Goal: Task Accomplishment & Management: Manage account settings

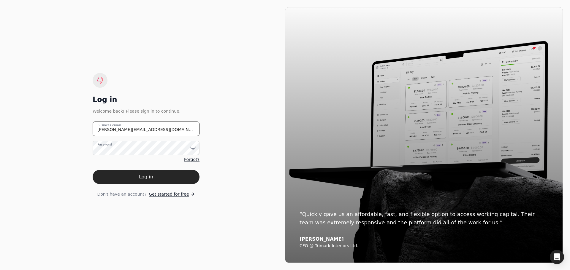
drag, startPoint x: 155, startPoint y: 129, endPoint x: 82, endPoint y: 129, distance: 73.3
click at [82, 129] on div "Log in Welcome back! Please sign in to continue. [PERSON_NAME][EMAIL_ADDRESS][D…" at bounding box center [146, 135] width 278 height 256
type email "[EMAIL_ADDRESS][DOMAIN_NAME]"
click at [192, 149] on icon at bounding box center [192, 149] width 0 height 1
click at [97, 196] on div "Don't have an account? Get started for free" at bounding box center [146, 194] width 107 height 6
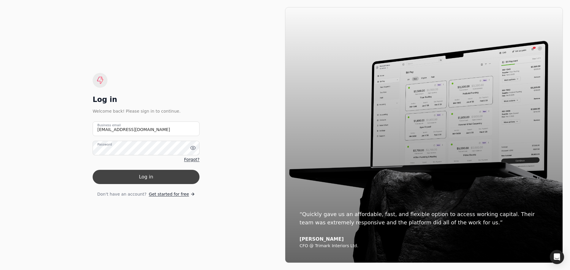
click at [145, 175] on button "Log in" at bounding box center [146, 177] width 107 height 14
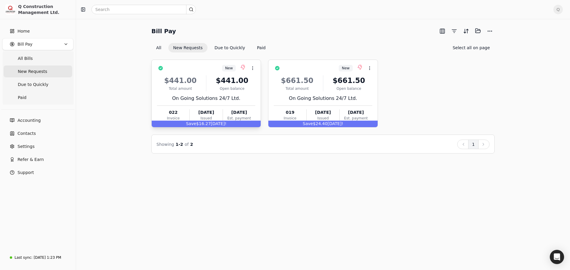
click at [251, 85] on div "$441.00" at bounding box center [232, 80] width 47 height 11
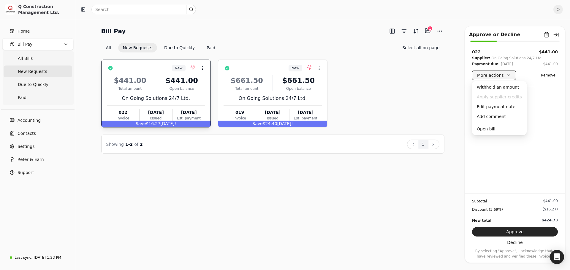
click at [505, 78] on button "More actions" at bounding box center [494, 75] width 44 height 9
click at [487, 108] on div "Edit payment date" at bounding box center [499, 107] width 52 height 10
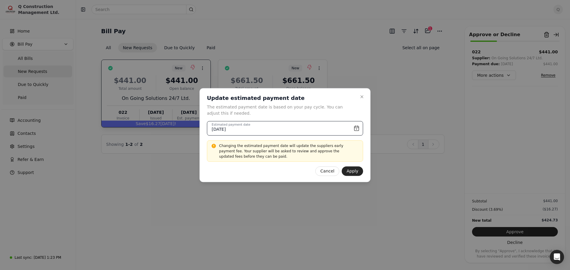
click at [356, 129] on input "[DATE]" at bounding box center [285, 128] width 156 height 15
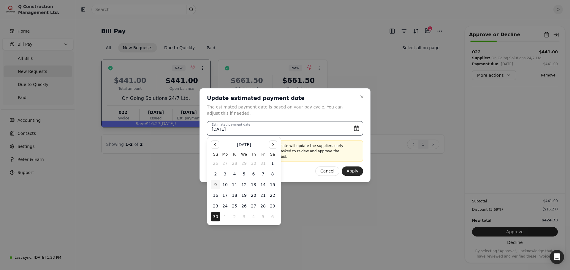
click at [216, 185] on button "9" at bounding box center [215, 184] width 9 height 9
type input "[DATE]"
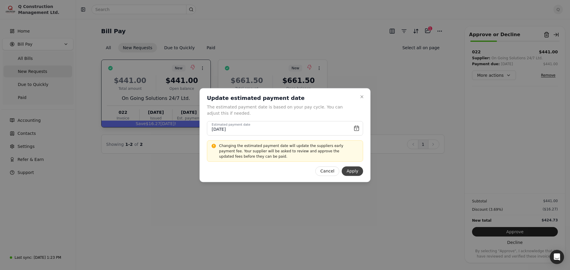
click at [355, 173] on button "Apply" at bounding box center [352, 171] width 21 height 9
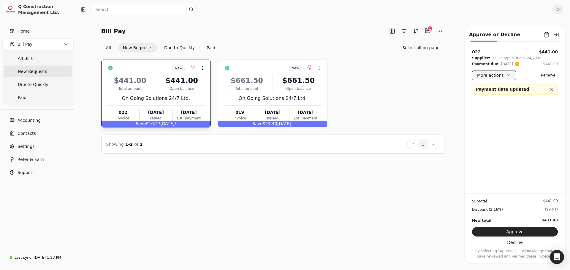
click at [507, 77] on button "More actions" at bounding box center [494, 75] width 44 height 9
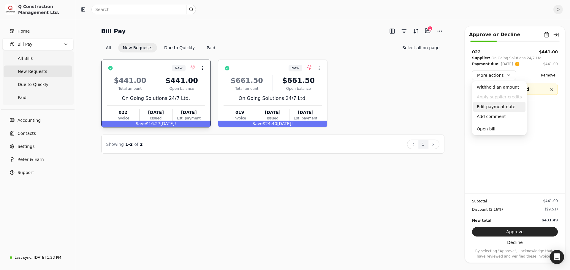
click at [487, 108] on div "Edit payment date" at bounding box center [499, 107] width 52 height 10
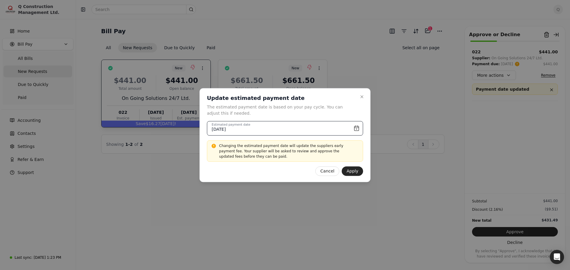
click at [355, 128] on input "[DATE]" at bounding box center [285, 128] width 156 height 15
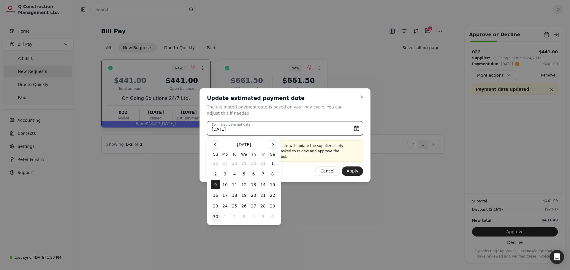
click at [217, 215] on button "30" at bounding box center [215, 216] width 9 height 9
type input "[DATE]"
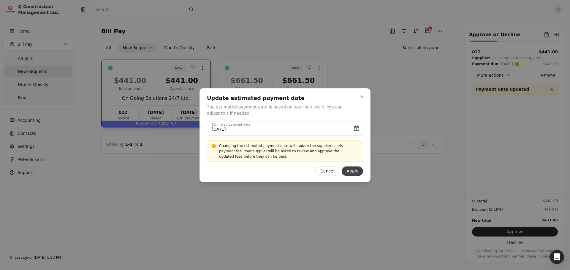
click at [354, 172] on button "Apply" at bounding box center [352, 171] width 21 height 9
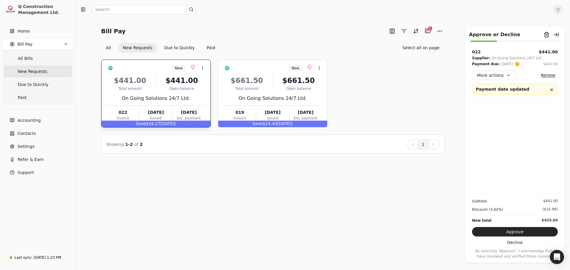
click at [493, 137] on div "022 $441.00 Supplier: On Going Solutions 24/7 Ltd. Payment due: [DATE] $441.00 …" at bounding box center [515, 121] width 100 height 145
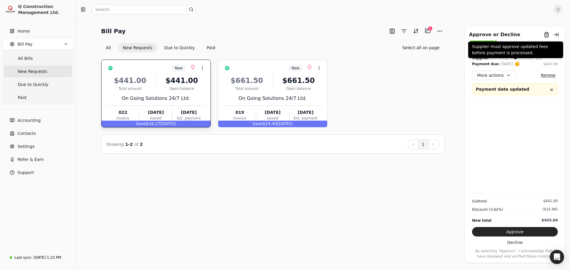
click at [516, 64] on circle at bounding box center [516, 64] width 5 height 5
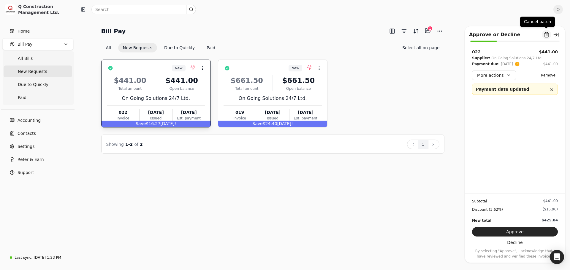
click at [547, 34] on button "Remove from batch" at bounding box center [546, 34] width 9 height 9
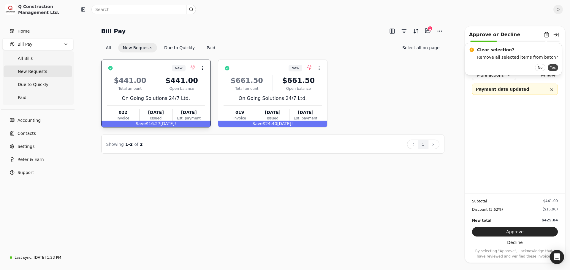
click at [548, 67] on button "Yes" at bounding box center [553, 67] width 10 height 7
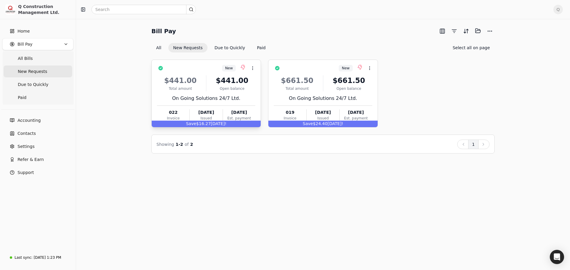
click at [241, 95] on div "On Going Solutions 24/7 Ltd." at bounding box center [206, 98] width 98 height 7
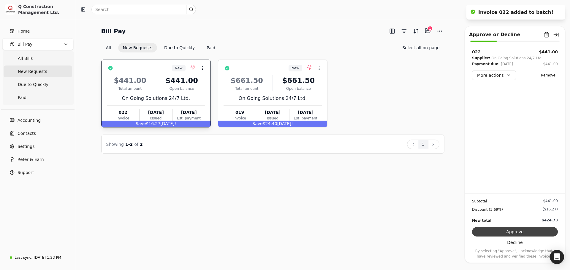
click at [515, 233] on button "Approve" at bounding box center [515, 231] width 86 height 9
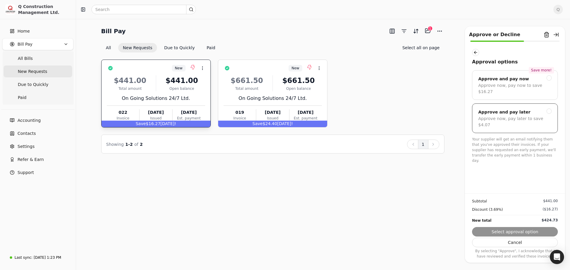
click at [551, 109] on div at bounding box center [548, 111] width 5 height 5
click at [475, 56] on button "button" at bounding box center [475, 52] width 7 height 7
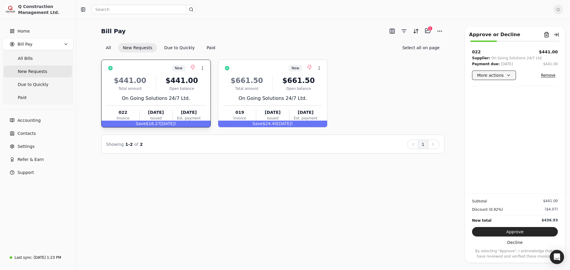
click at [507, 74] on button "More actions" at bounding box center [494, 75] width 44 height 9
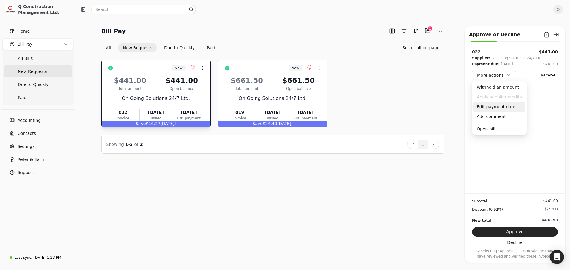
click at [488, 107] on div "Edit payment date" at bounding box center [499, 107] width 52 height 10
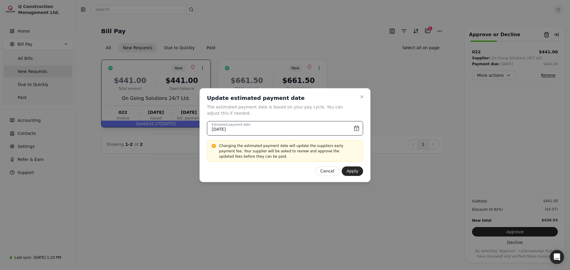
click at [358, 129] on input "[DATE]" at bounding box center [285, 128] width 156 height 15
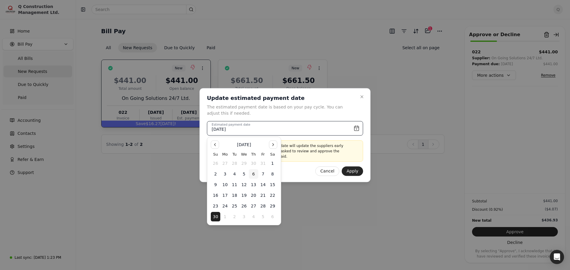
click at [252, 175] on button "6" at bounding box center [253, 173] width 9 height 9
type input "[DATE]"
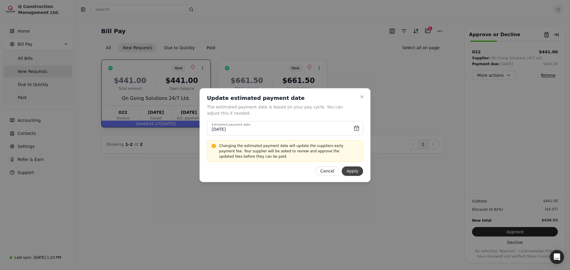
click at [351, 173] on button "Apply" at bounding box center [352, 171] width 21 height 9
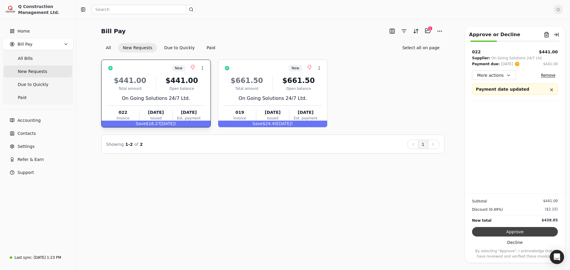
click at [519, 233] on button "Approve" at bounding box center [515, 231] width 86 height 9
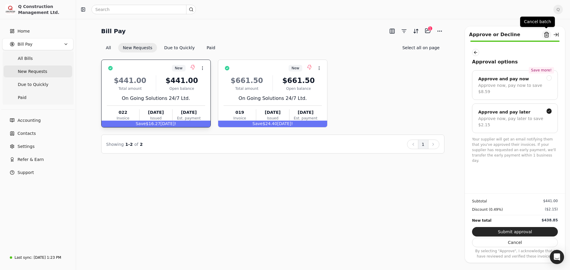
click at [546, 36] on button "Remove from batch" at bounding box center [546, 34] width 9 height 9
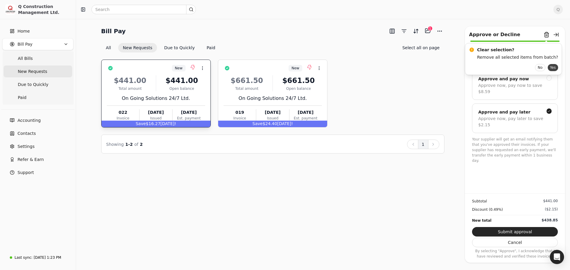
click at [548, 69] on button "Yes" at bounding box center [553, 67] width 10 height 7
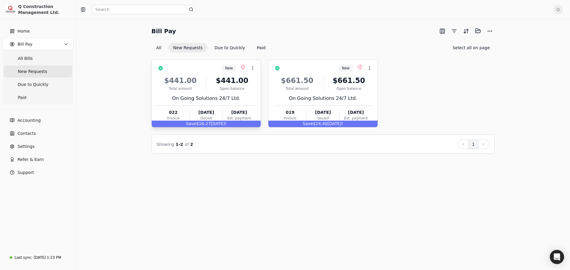
click at [251, 97] on div "On Going Solutions 24/7 Ltd." at bounding box center [206, 98] width 98 height 7
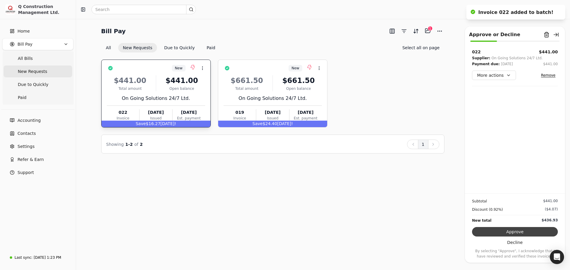
click at [513, 235] on button "Approve" at bounding box center [515, 231] width 86 height 9
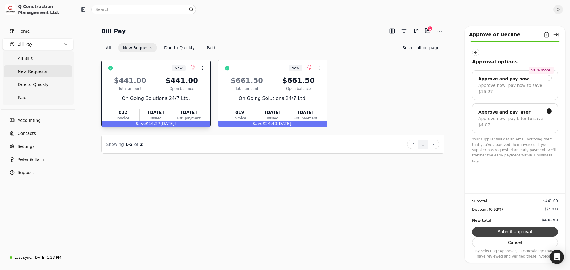
click at [512, 231] on button "Submit approval" at bounding box center [515, 231] width 86 height 9
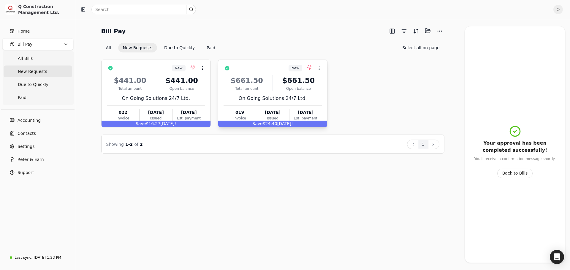
click at [310, 94] on div "$661.50 Total amount $661.50 Open balance On Going Solutions 24/7 Ltd. 019 Invo…" at bounding box center [272, 97] width 98 height 51
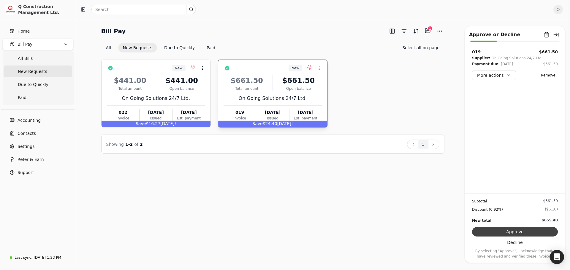
click at [515, 230] on button "Approve" at bounding box center [515, 231] width 86 height 9
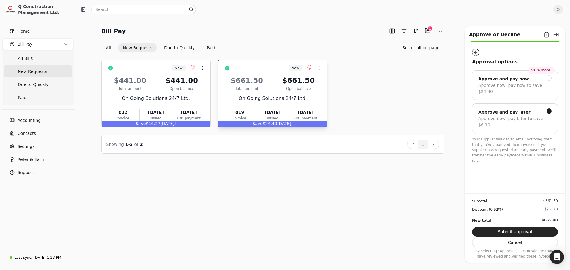
click at [474, 52] on button "button" at bounding box center [475, 52] width 7 height 7
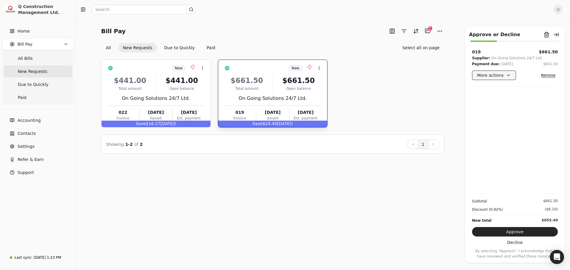
click at [505, 74] on button "More actions" at bounding box center [494, 75] width 44 height 9
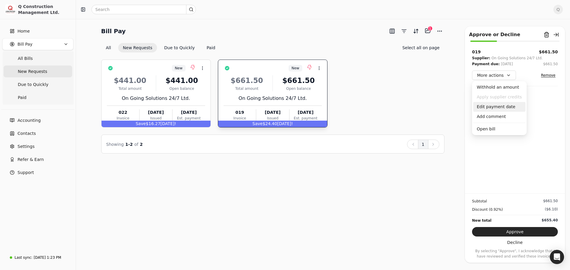
click at [492, 106] on div "Edit payment date" at bounding box center [499, 107] width 52 height 10
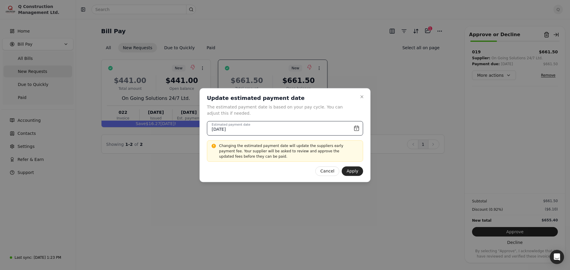
click at [356, 128] on input "[DATE]" at bounding box center [285, 128] width 156 height 15
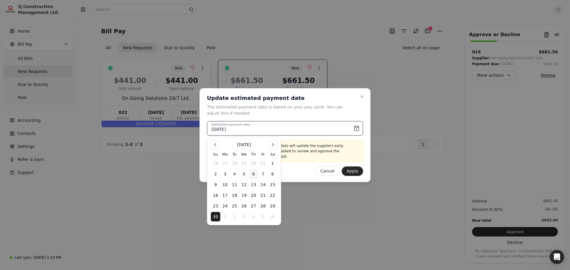
click at [253, 174] on button "6" at bounding box center [253, 173] width 9 height 9
type input "[DATE]"
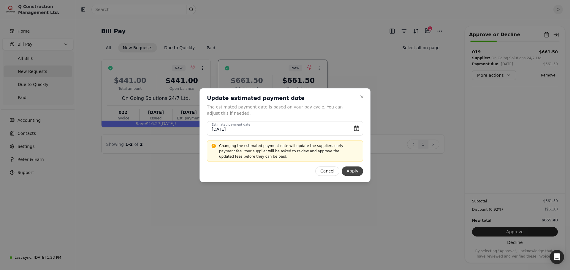
click at [359, 171] on button "Apply" at bounding box center [352, 171] width 21 height 9
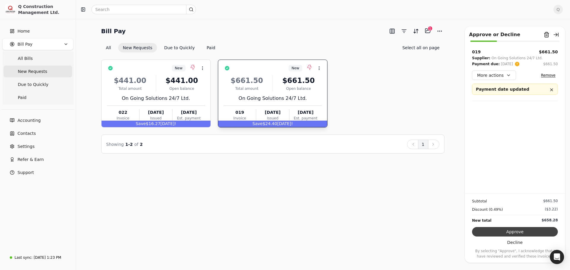
click at [521, 231] on button "Approve" at bounding box center [515, 231] width 86 height 9
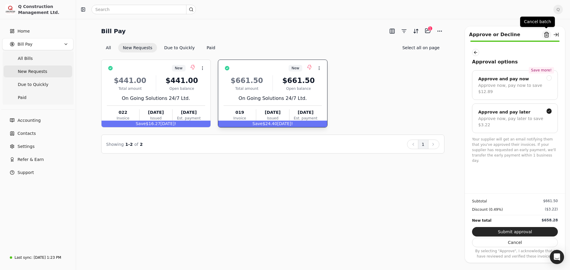
click at [546, 34] on button "Remove from batch" at bounding box center [546, 34] width 9 height 9
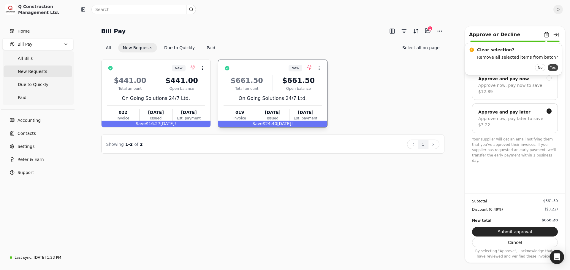
click at [548, 66] on button "Yes" at bounding box center [553, 67] width 10 height 7
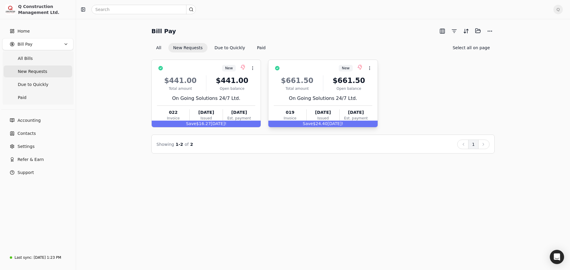
click at [367, 99] on div "On Going Solutions 24/7 Ltd." at bounding box center [323, 98] width 98 height 7
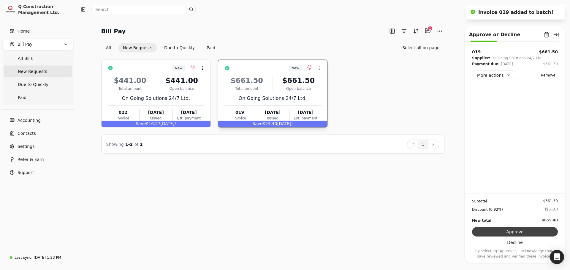
click at [520, 231] on button "Approve" at bounding box center [515, 231] width 86 height 9
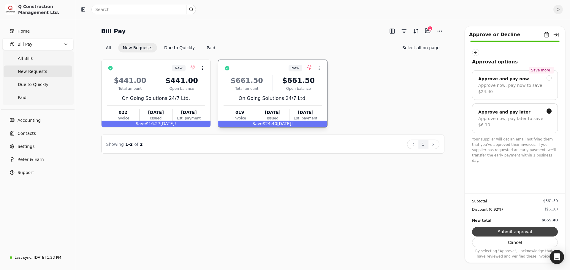
click at [509, 232] on button "Submit approval" at bounding box center [515, 231] width 86 height 9
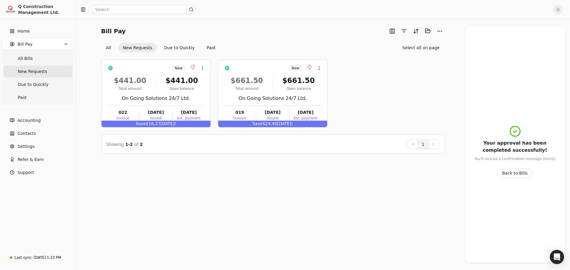
click at [64, 46] on icon "button" at bounding box center [66, 44] width 5 height 5
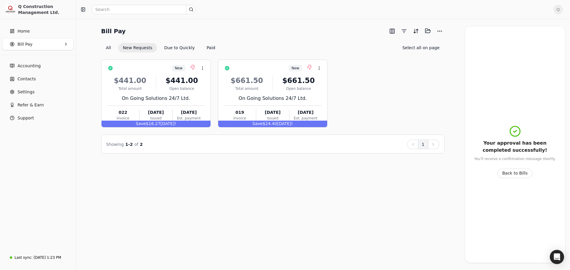
click at [61, 46] on Pay "Bill Pay" at bounding box center [37, 44] width 71 height 12
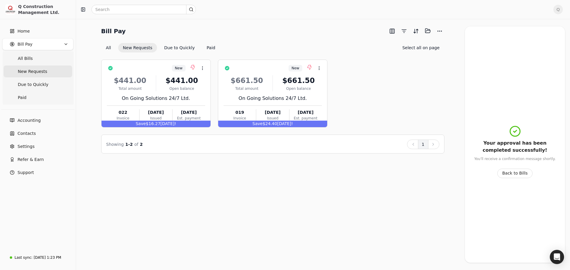
click at [29, 72] on span "New Requests" at bounding box center [32, 72] width 29 height 6
click at [448, 91] on div "Bill Pay Selected items: 0 All New Requests Due to Quickly Paid Select all on p…" at bounding box center [323, 90] width 480 height 128
click at [24, 60] on span "All Bills" at bounding box center [25, 59] width 15 height 6
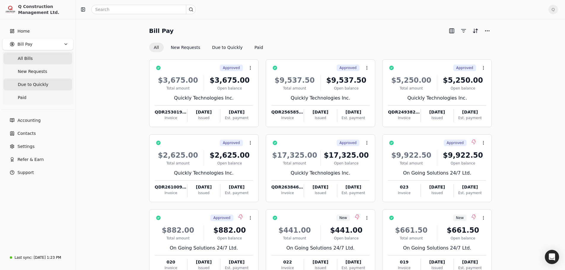
click at [31, 85] on span "Due to Quickly" at bounding box center [33, 85] width 31 height 6
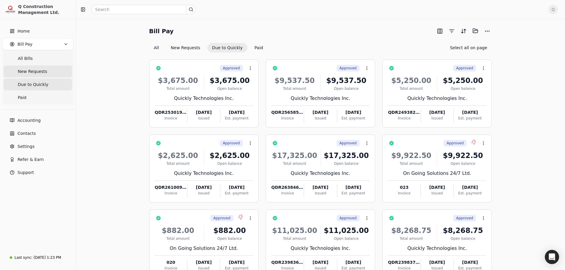
click at [27, 73] on span "New Requests" at bounding box center [32, 72] width 29 height 6
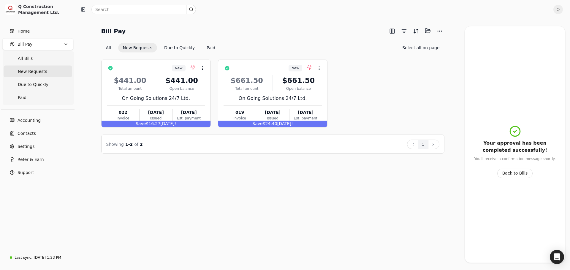
click at [34, 91] on ul "All Bills New Requests Due to Quickly Paid" at bounding box center [38, 77] width 71 height 53
click at [34, 85] on span "Due to Quickly" at bounding box center [33, 85] width 31 height 6
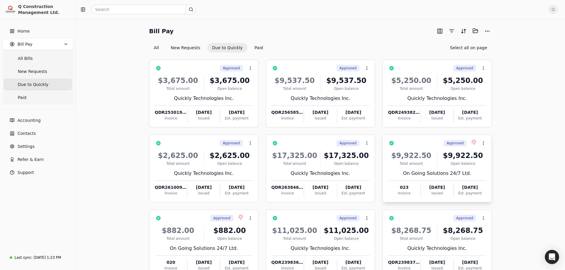
click at [475, 164] on div "Open balance" at bounding box center [463, 163] width 47 height 5
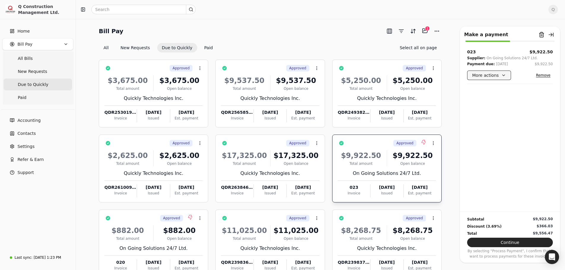
click at [483, 77] on button "More actions" at bounding box center [489, 75] width 44 height 9
click at [481, 101] on div "Open bill" at bounding box center [495, 100] width 52 height 10
click at [423, 172] on div "On Going Solutions 24/7 Ltd." at bounding box center [387, 173] width 98 height 7
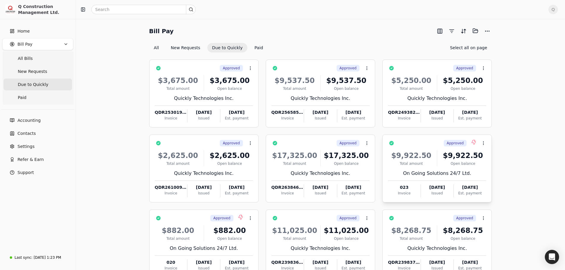
click at [470, 167] on div "$9,922.50 Total amount $9,922.50 Open balance On Going Solutions 24/7 Ltd. 023 …" at bounding box center [437, 172] width 98 height 51
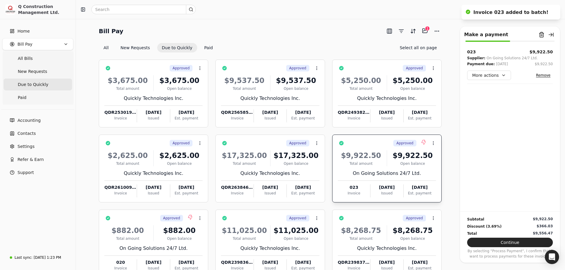
click at [547, 74] on button "Remove" at bounding box center [543, 75] width 19 height 7
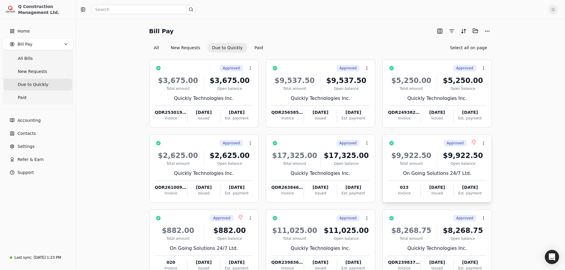
click at [478, 165] on div "Open balance" at bounding box center [463, 163] width 47 height 5
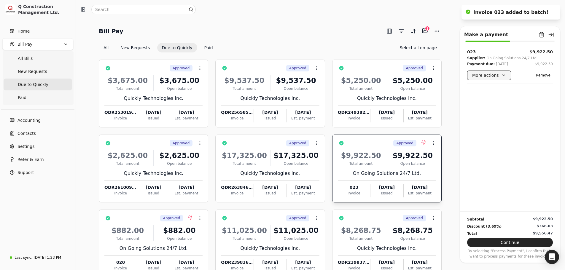
click at [504, 77] on button "More actions" at bounding box center [489, 75] width 44 height 9
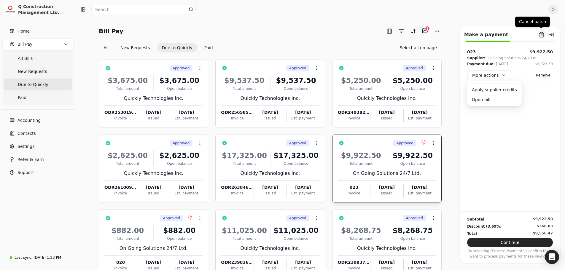
click at [542, 36] on button "Remove from batch" at bounding box center [541, 34] width 9 height 9
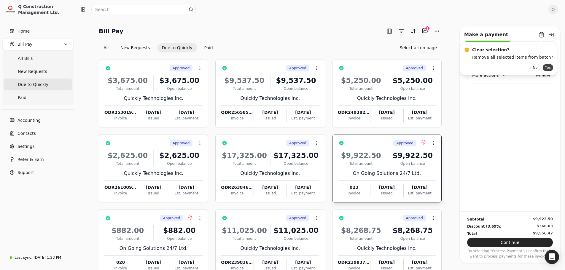
click at [543, 67] on button "Yes" at bounding box center [548, 67] width 10 height 7
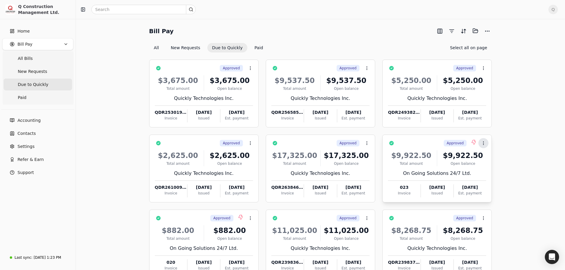
click at [485, 141] on icon at bounding box center [483, 143] width 5 height 5
